Goal: Information Seeking & Learning: Learn about a topic

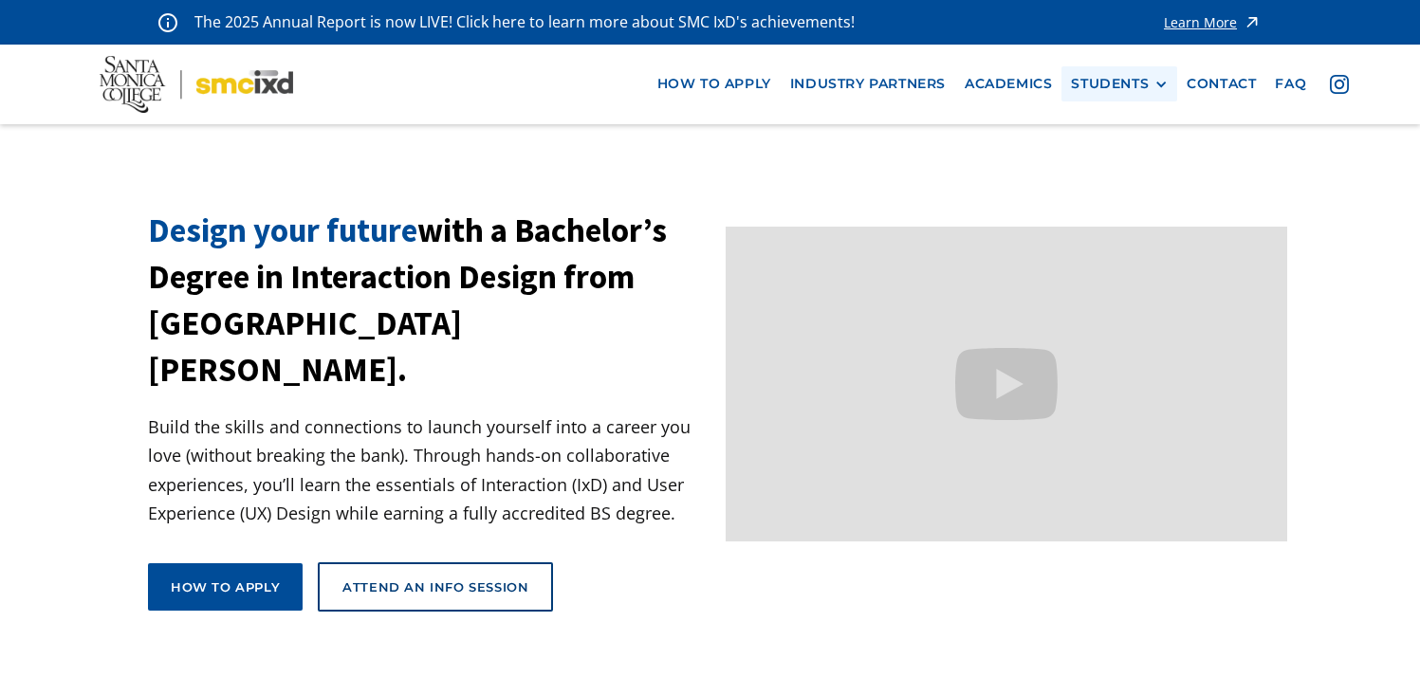
click at [1108, 95] on div "STUDENTS PROspective Students GRAD SHOW 2025 Current Students Alumni" at bounding box center [1120, 83] width 116 height 35
click at [1107, 83] on div "STUDENTS" at bounding box center [1110, 84] width 78 height 16
click at [1108, 161] on link "Current Students" at bounding box center [1156, 154] width 171 height 35
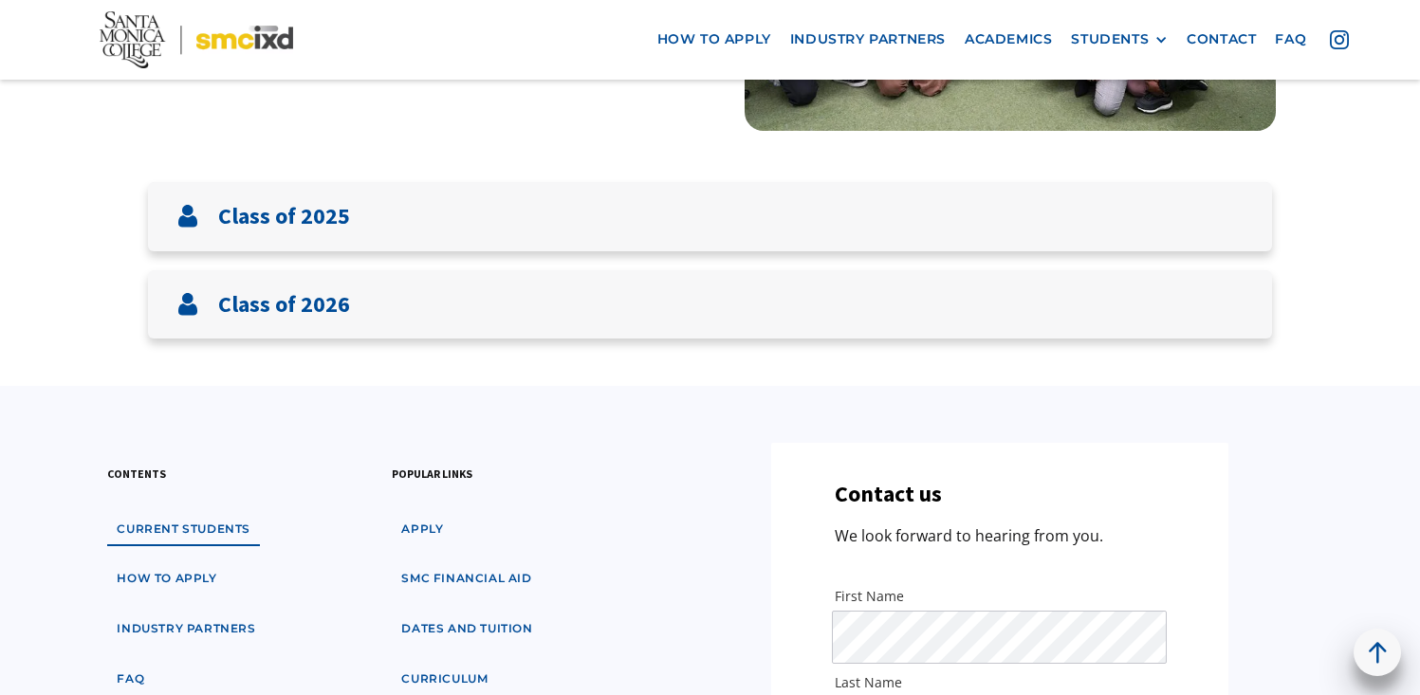
scroll to position [442, 0]
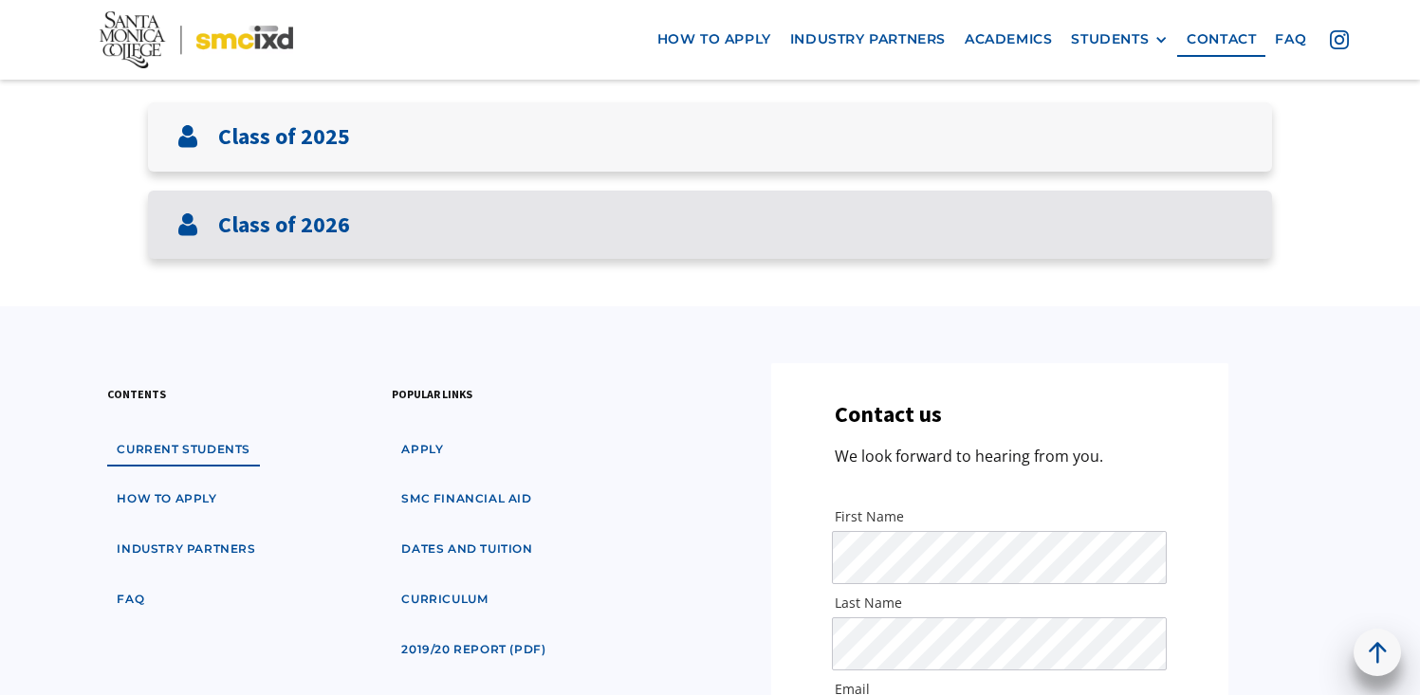
click at [1035, 203] on div "Class of 2026" at bounding box center [710, 225] width 1124 height 69
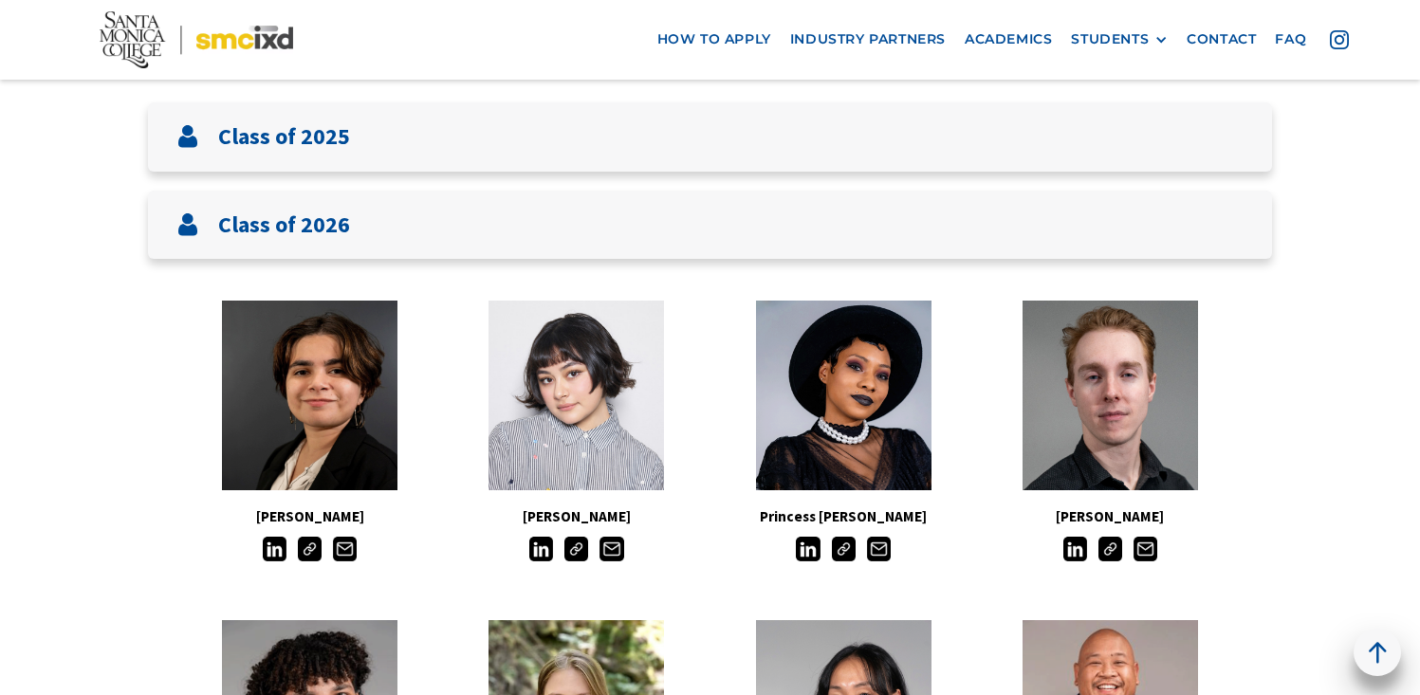
click at [306, 546] on img at bounding box center [310, 549] width 24 height 24
click at [576, 550] on img at bounding box center [577, 549] width 24 height 24
click at [1120, 550] on img at bounding box center [1111, 549] width 24 height 24
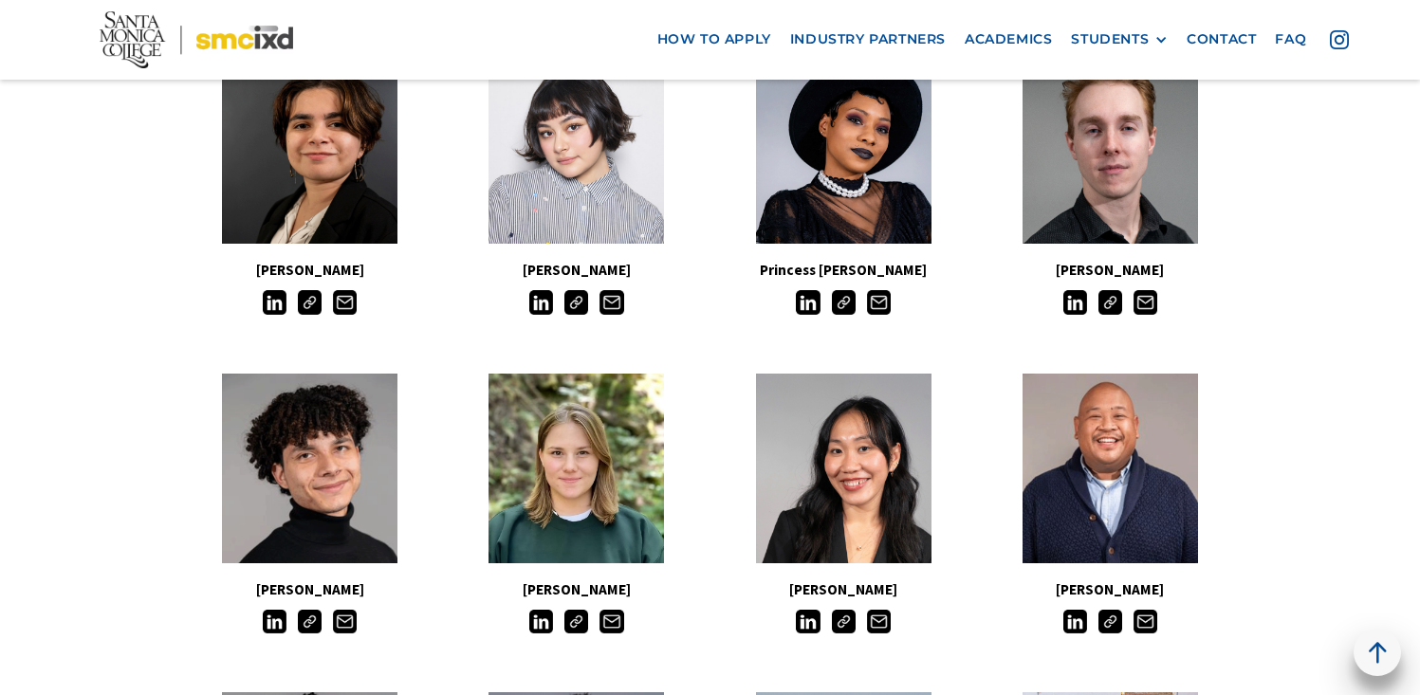
scroll to position [851, 0]
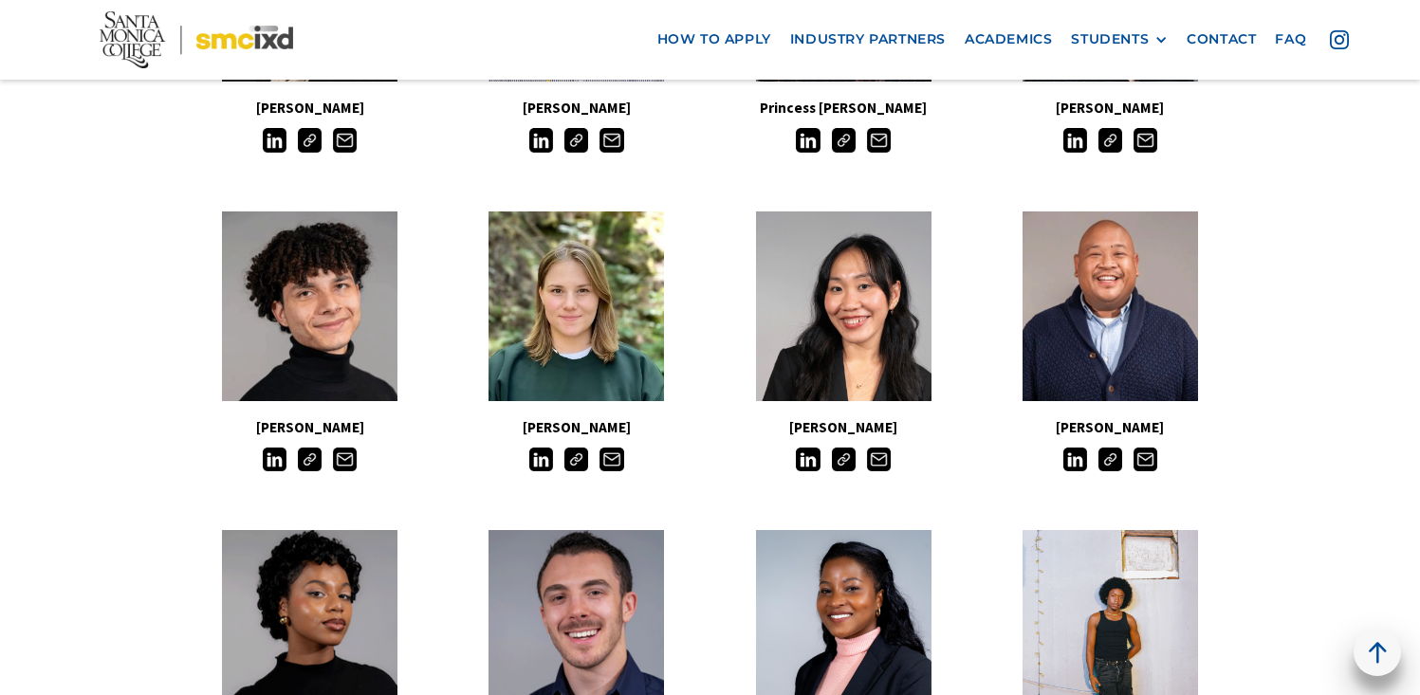
click at [311, 463] on img at bounding box center [310, 460] width 24 height 24
click at [578, 459] on img at bounding box center [577, 460] width 24 height 24
click at [850, 463] on img at bounding box center [844, 460] width 24 height 24
click at [1108, 464] on img at bounding box center [1111, 460] width 24 height 24
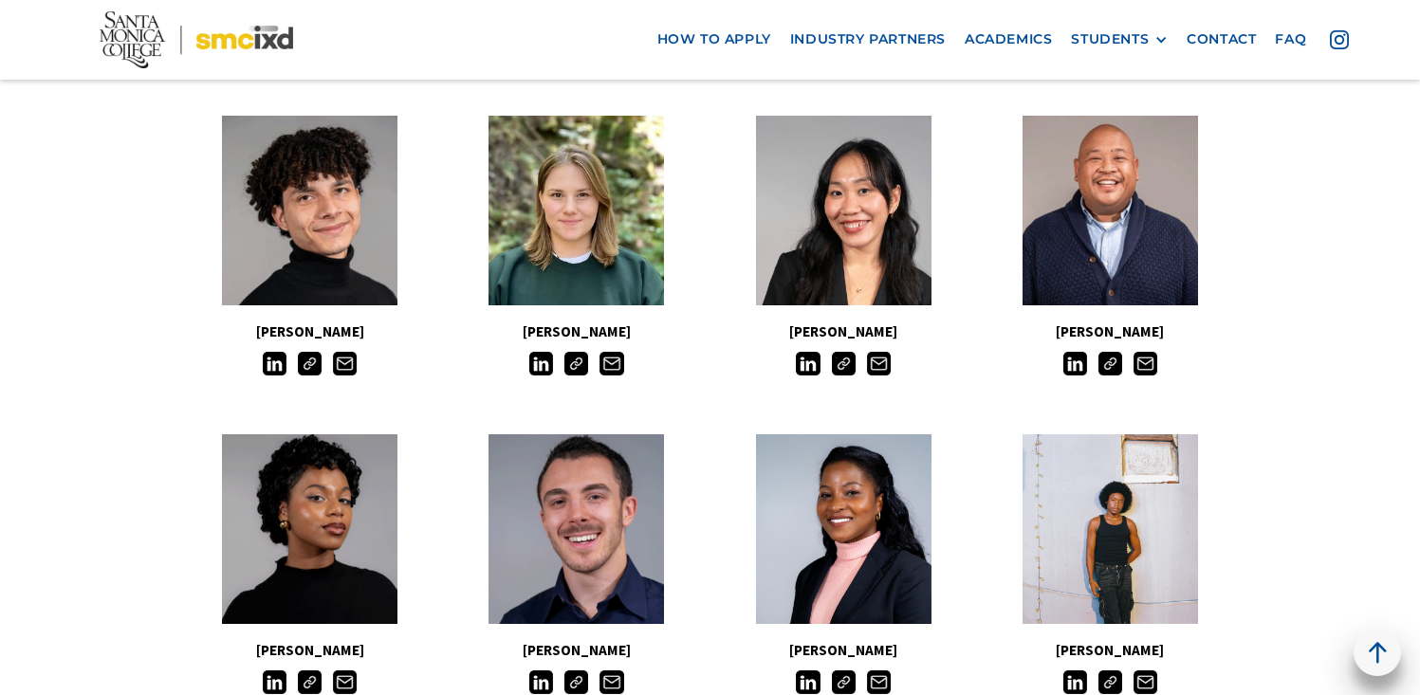
scroll to position [1065, 0]
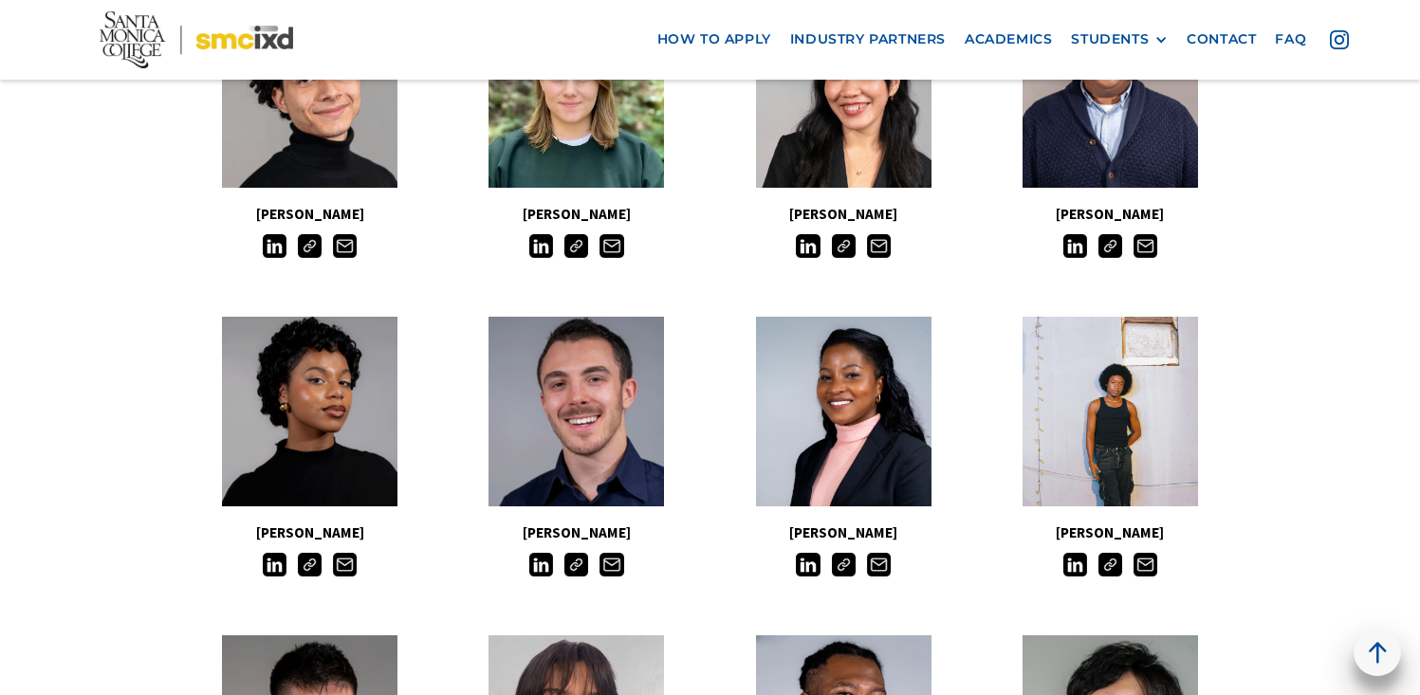
click at [586, 558] on img at bounding box center [577, 565] width 24 height 24
click at [843, 558] on img at bounding box center [844, 565] width 24 height 24
click at [1106, 567] on img at bounding box center [1111, 565] width 24 height 24
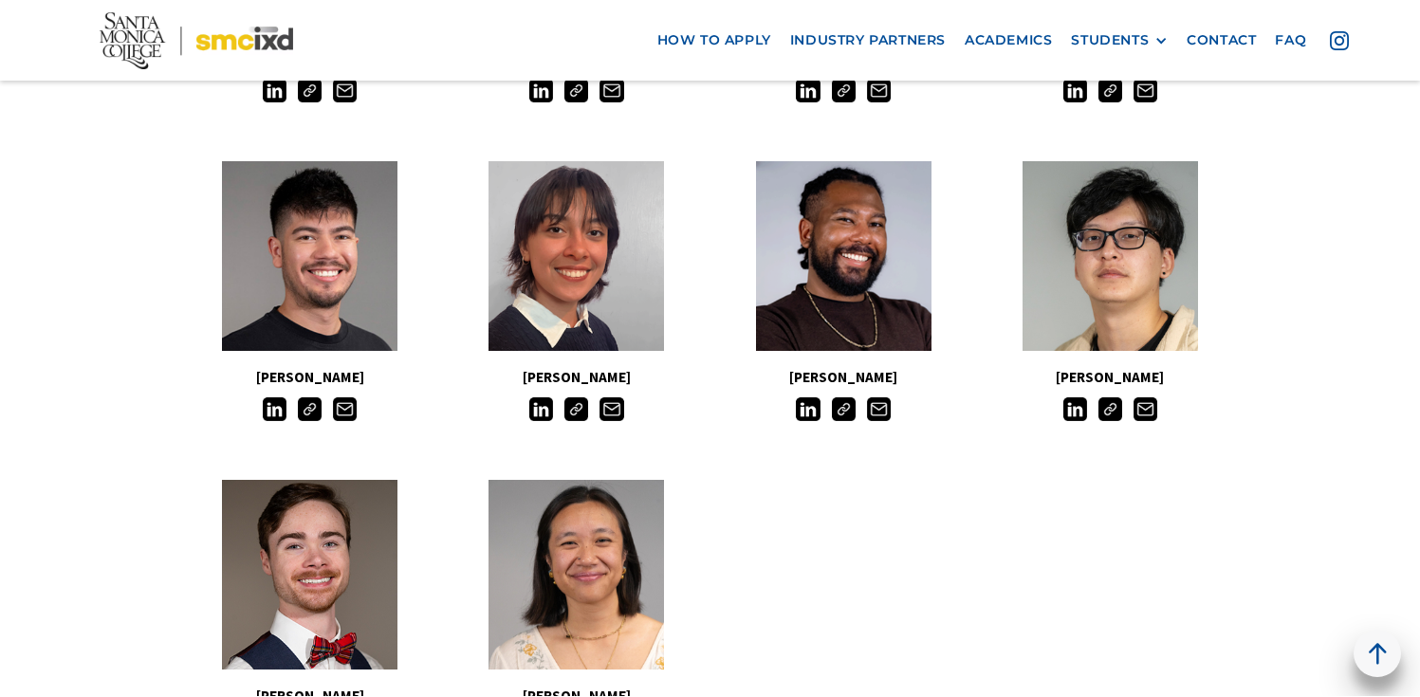
scroll to position [1523, 0]
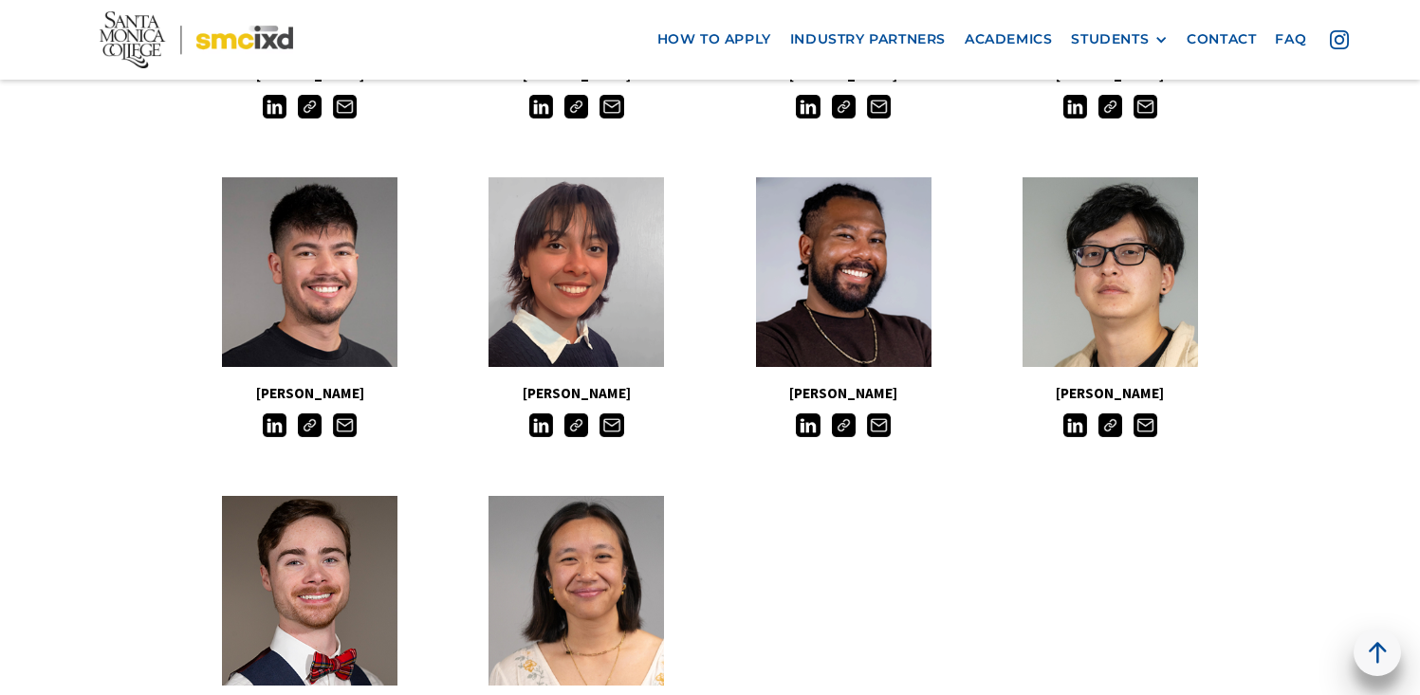
click at [843, 430] on img at bounding box center [844, 426] width 24 height 24
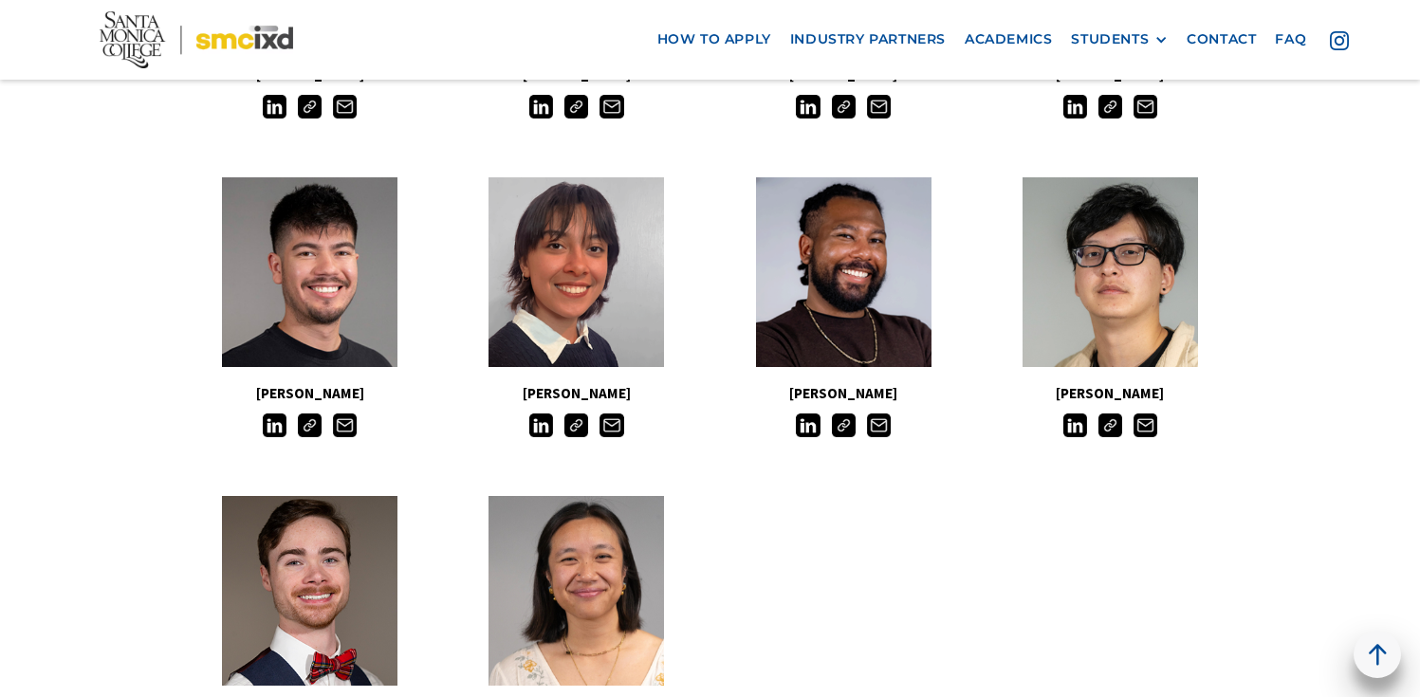
click at [844, 432] on img at bounding box center [844, 426] width 24 height 24
click at [1111, 430] on img at bounding box center [1111, 426] width 24 height 24
click at [583, 420] on img at bounding box center [577, 426] width 24 height 24
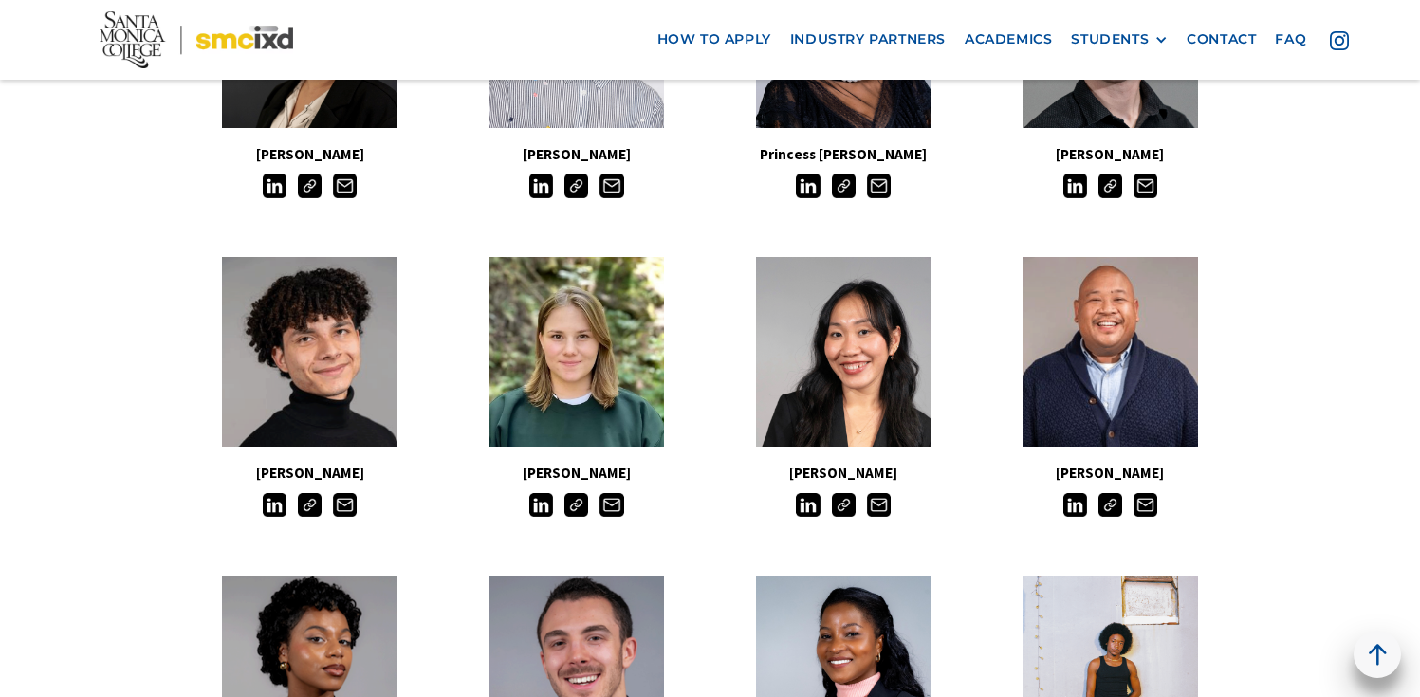
scroll to position [836, 0]
